Goal: Information Seeking & Learning: Learn about a topic

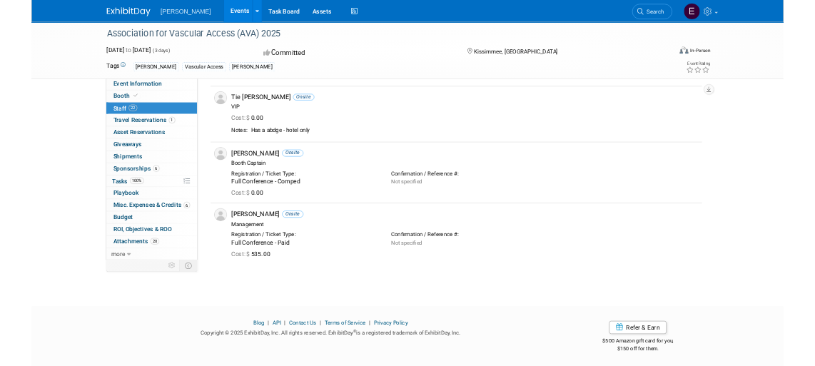
scroll to position [1930, 0]
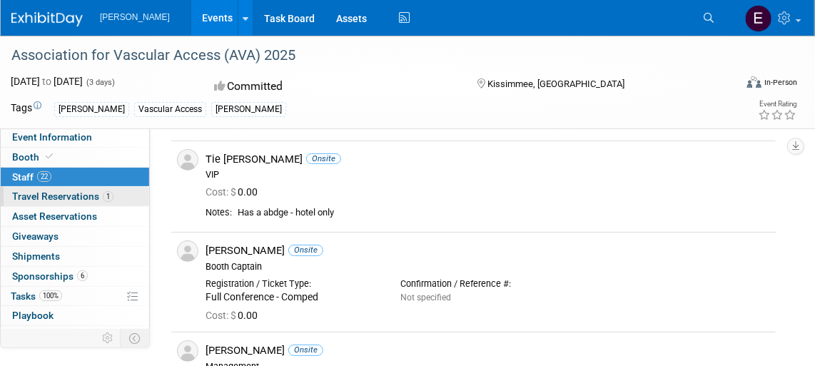
click at [51, 194] on span "Travel Reservations 1" at bounding box center [62, 196] width 101 height 11
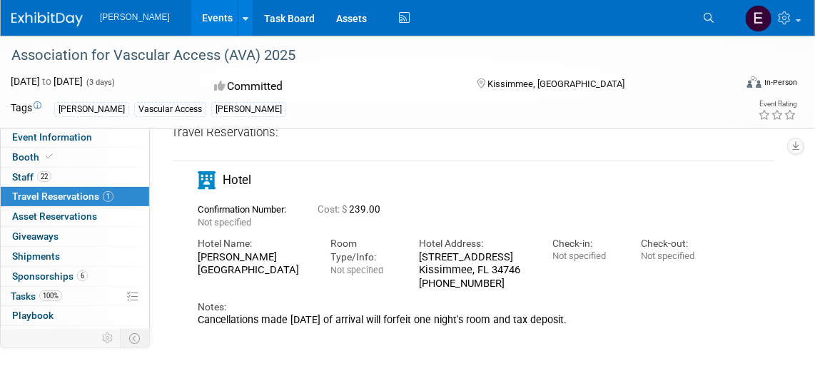
scroll to position [129, 0]
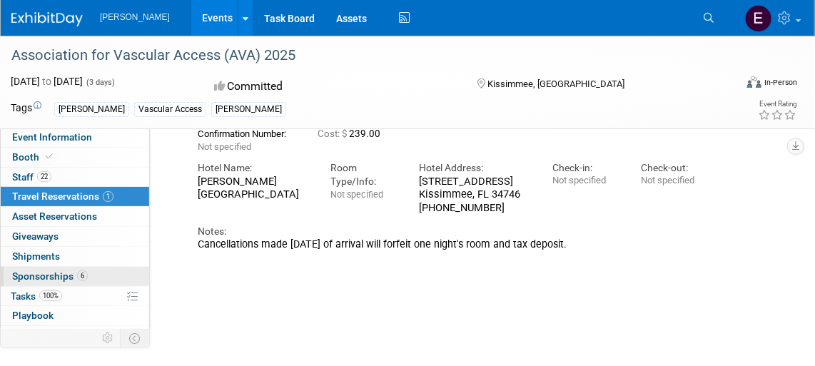
click at [21, 267] on link "6 Sponsorships 6" at bounding box center [75, 276] width 149 height 19
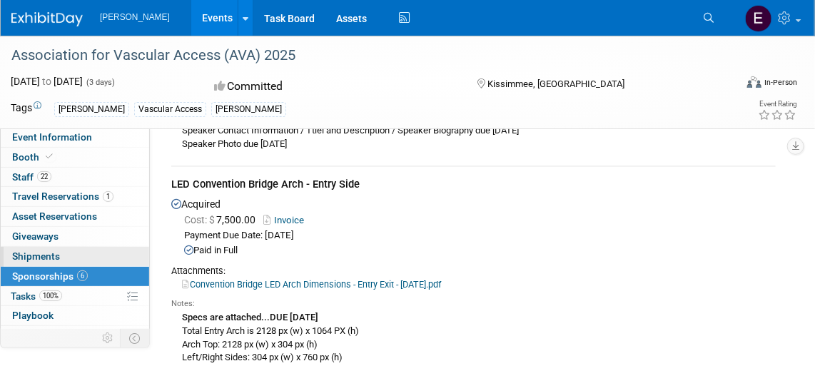
scroll to position [1987, 0]
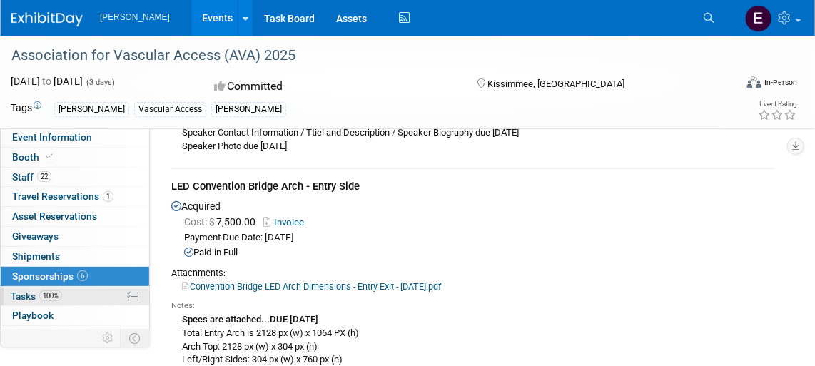
click at [28, 303] on link "100% Tasks 100%" at bounding box center [75, 296] width 149 height 19
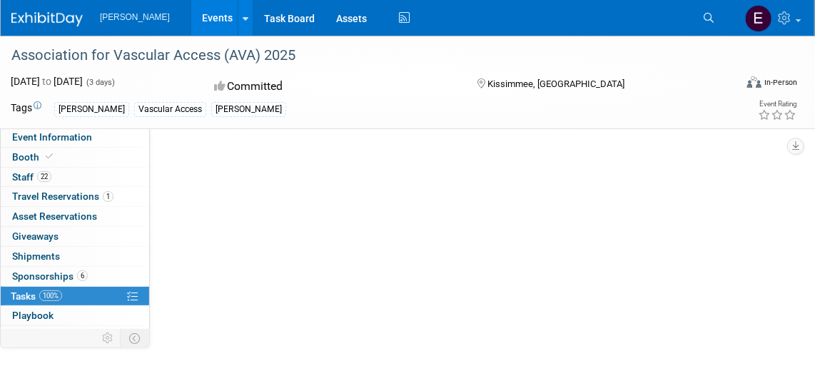
scroll to position [0, 0]
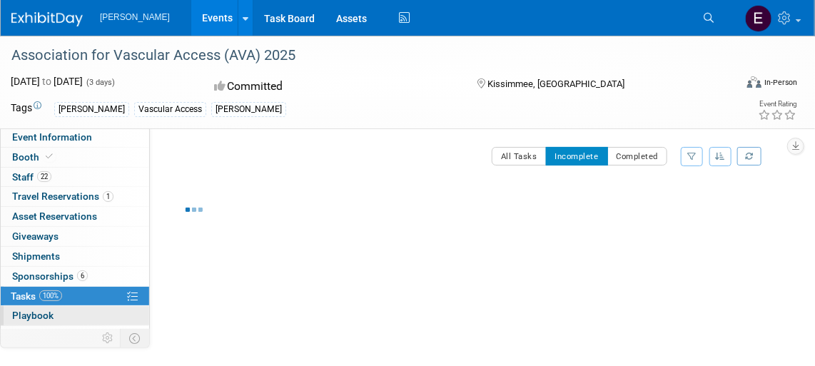
click at [31, 310] on span "Playbook 0" at bounding box center [32, 315] width 41 height 11
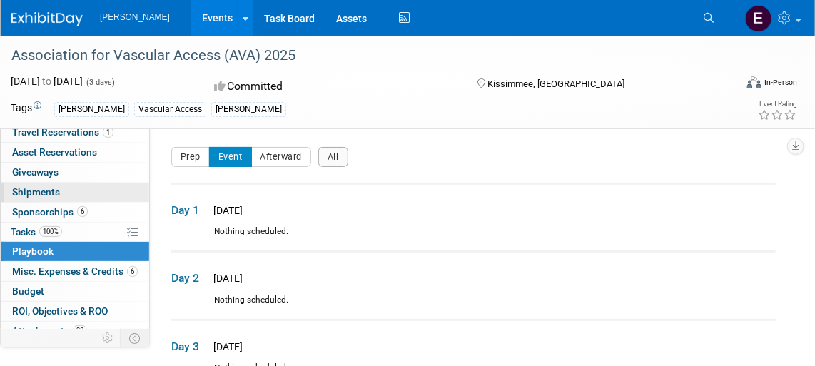
scroll to position [92, 0]
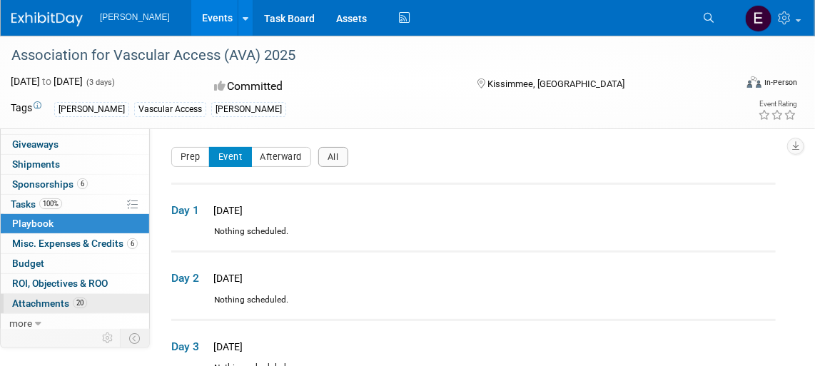
click at [38, 299] on span "Attachments 20" at bounding box center [49, 303] width 75 height 11
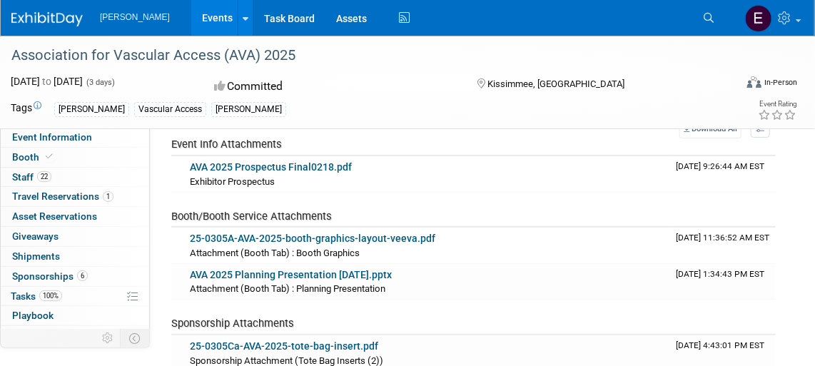
scroll to position [0, 0]
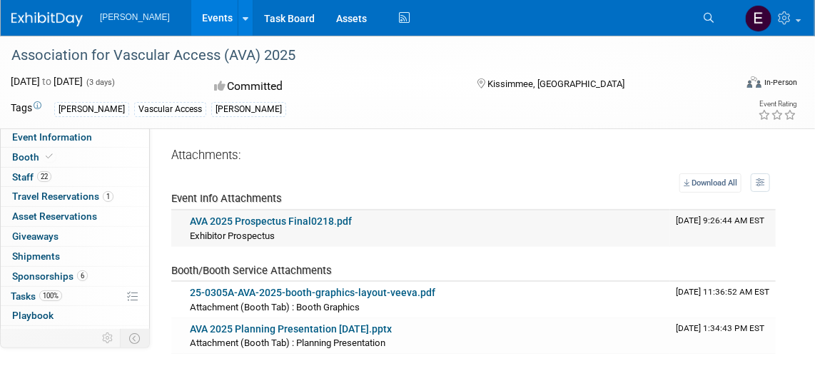
click at [321, 219] on link "AVA 2025 Prospectus Final0218.pdf" at bounding box center [271, 221] width 162 height 11
click at [72, 139] on span "Event Information" at bounding box center [52, 136] width 80 height 11
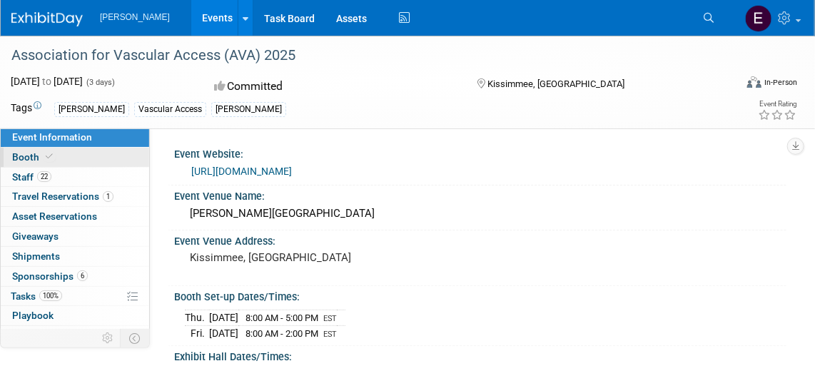
click at [66, 162] on link "Booth" at bounding box center [75, 157] width 149 height 19
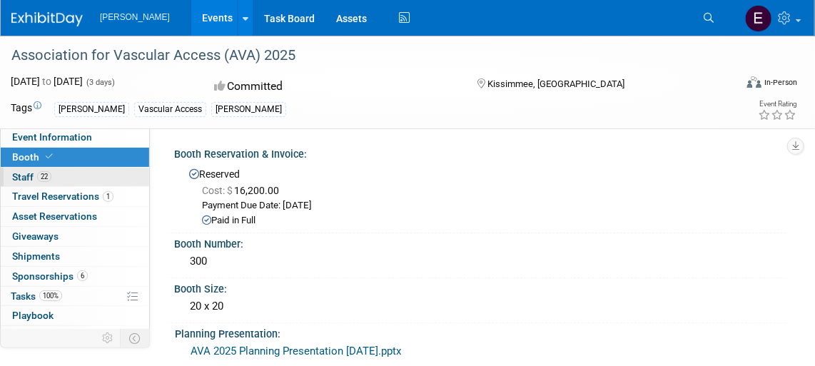
click at [70, 176] on link "22 Staff 22" at bounding box center [75, 177] width 149 height 19
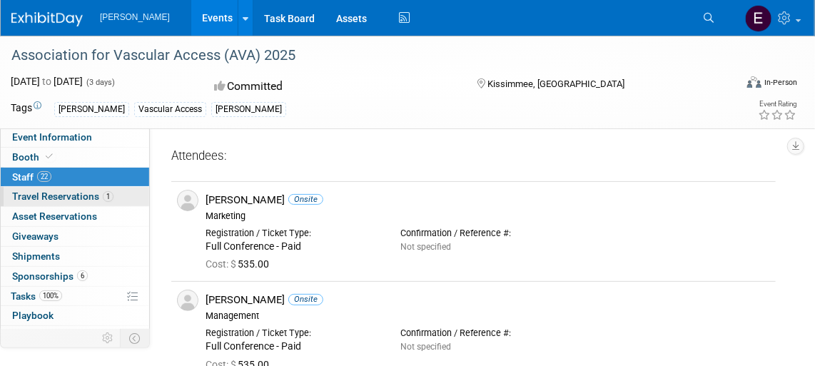
click at [74, 193] on span "Travel Reservations 1" at bounding box center [62, 196] width 101 height 11
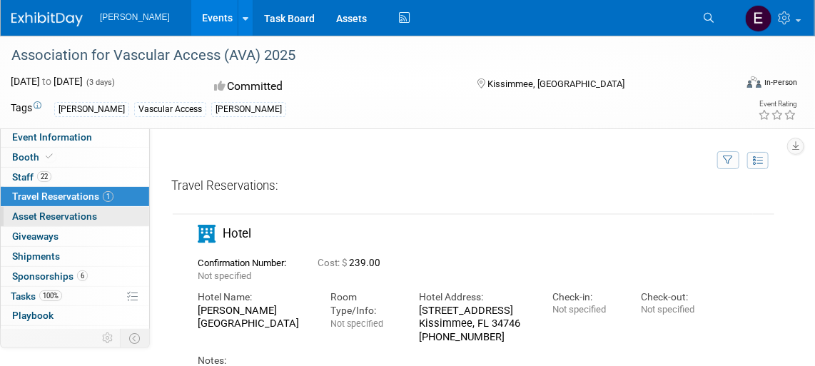
click at [52, 219] on span "Asset Reservations 0" at bounding box center [54, 216] width 85 height 11
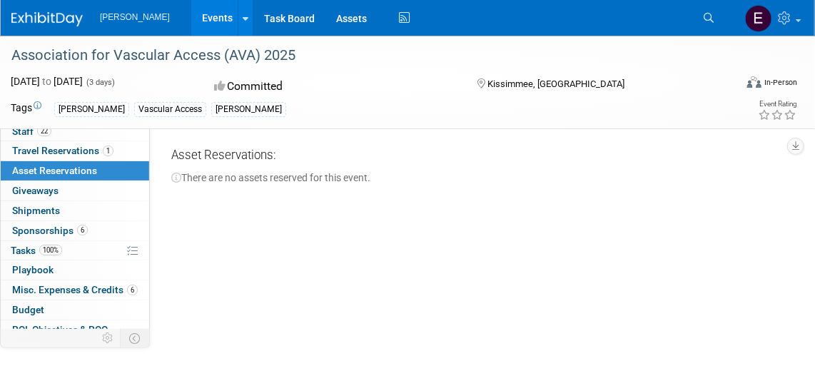
scroll to position [64, 0]
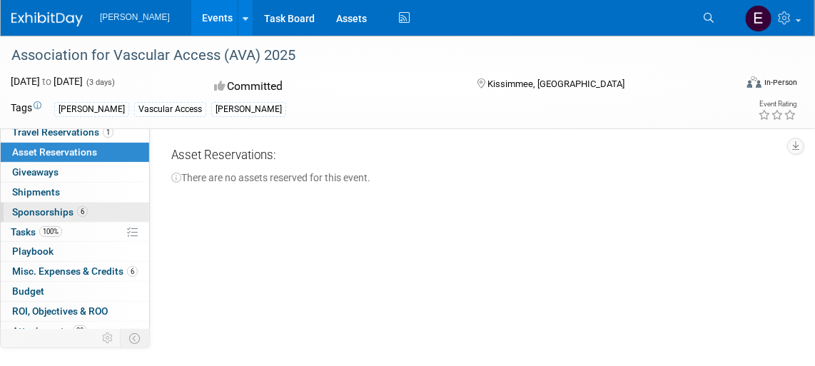
click at [47, 208] on span "Sponsorships 6" at bounding box center [50, 211] width 76 height 11
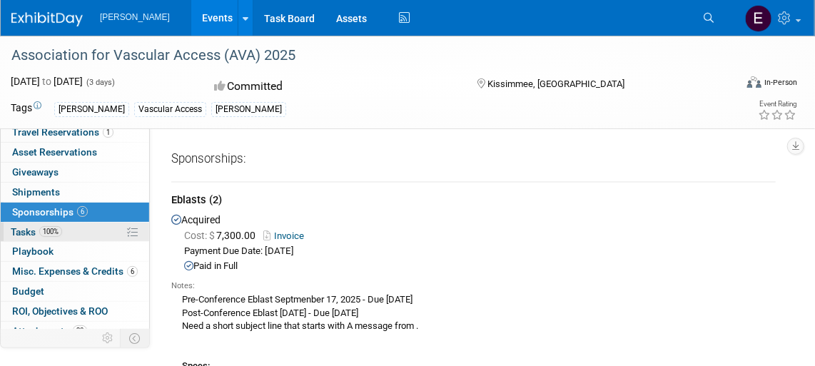
click at [86, 230] on link "100% Tasks 100%" at bounding box center [75, 232] width 149 height 19
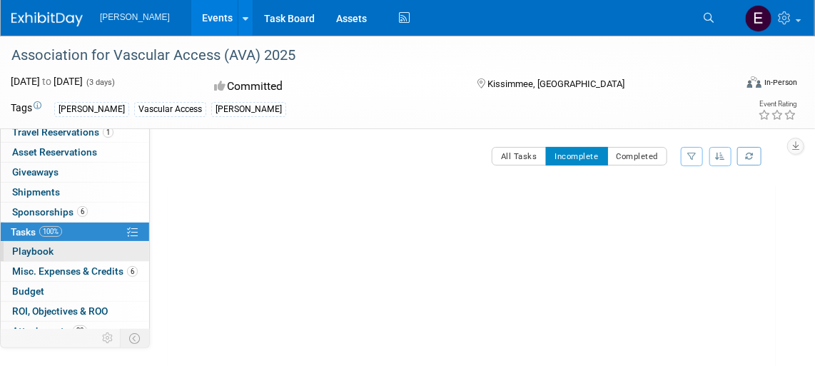
click at [74, 253] on link "0 Playbook 0" at bounding box center [75, 251] width 149 height 19
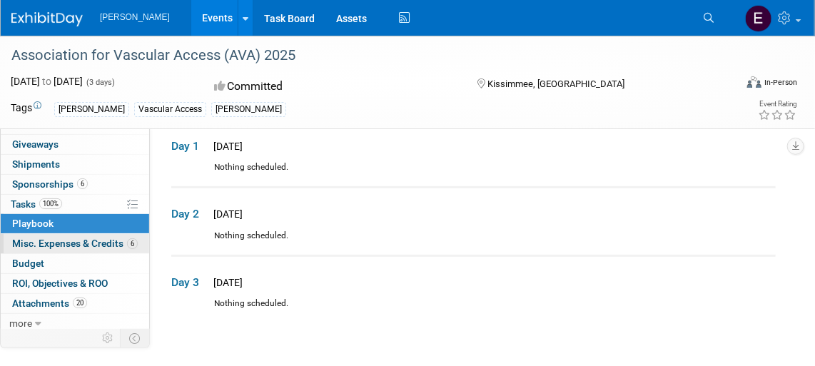
click at [72, 238] on span "Misc. Expenses & Credits 6" at bounding box center [75, 243] width 126 height 11
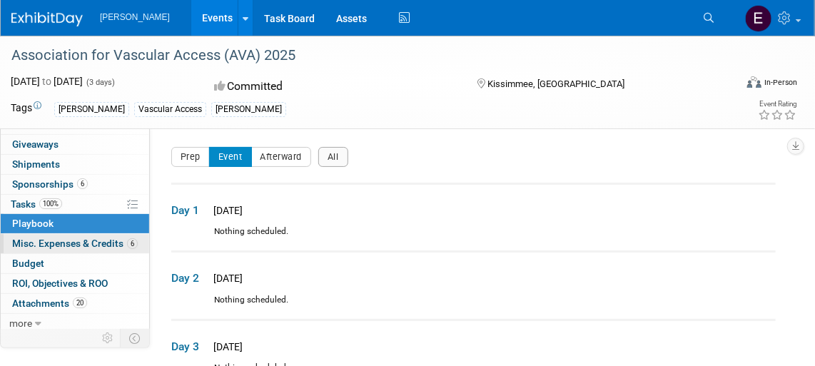
click at [0, 0] on div at bounding box center [0, 0] width 0 height 0
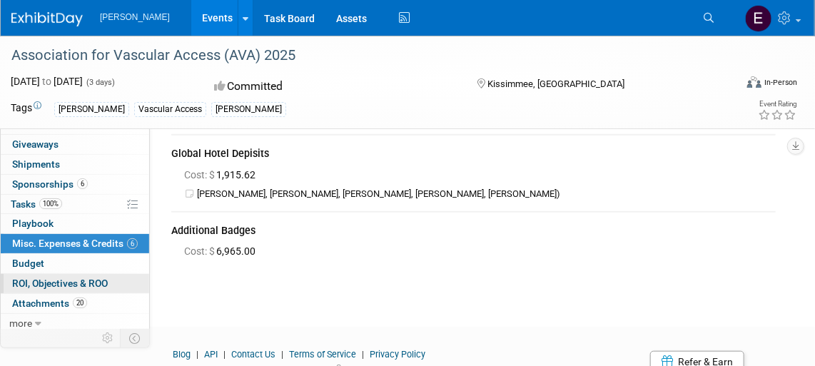
scroll to position [324, 0]
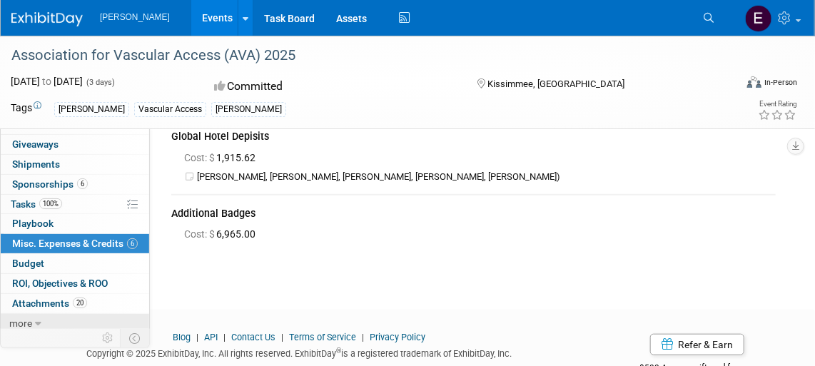
click at [30, 323] on span "more" at bounding box center [20, 323] width 23 height 11
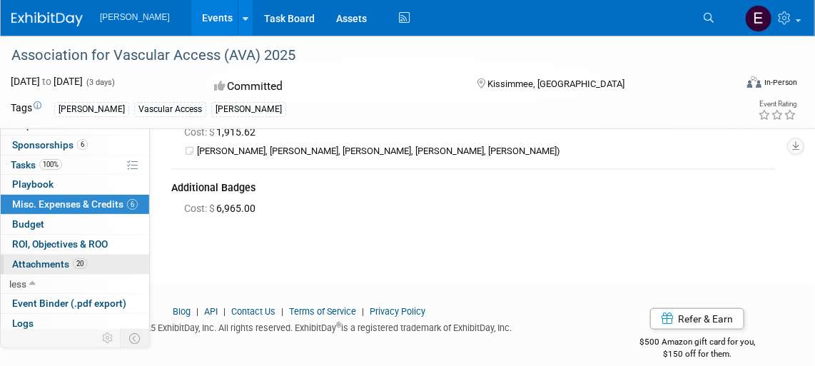
scroll to position [364, 0]
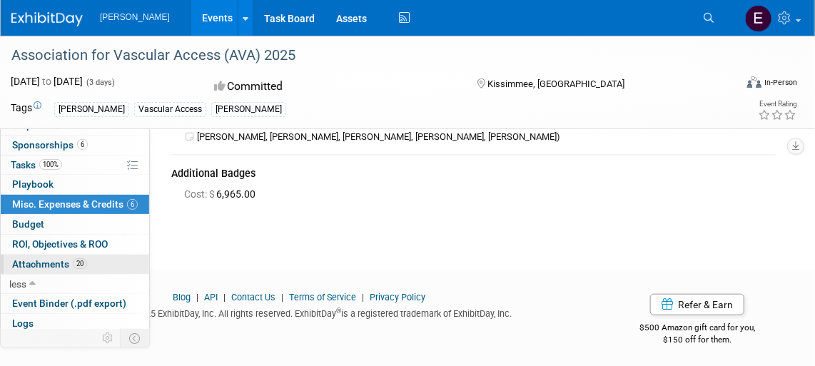
click at [42, 259] on span "Attachments 20" at bounding box center [49, 263] width 75 height 11
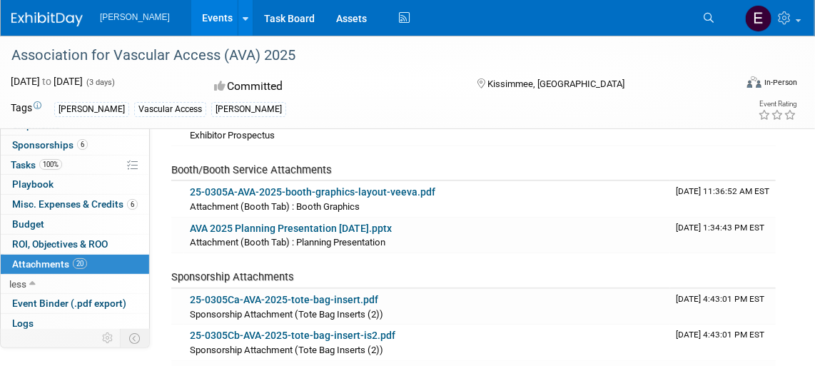
scroll to position [129, 0]
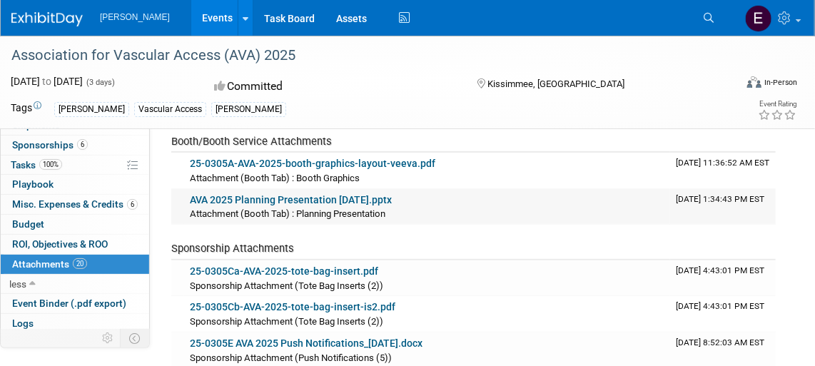
click at [336, 199] on link "AVA 2025 Planning Presentation [DATE].pptx" at bounding box center [291, 199] width 202 height 11
